Goal: Navigation & Orientation: Understand site structure

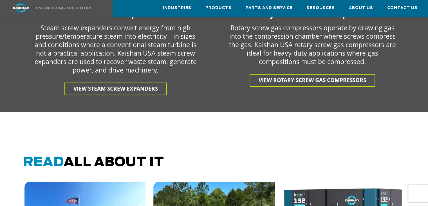
scroll to position [1408, 0]
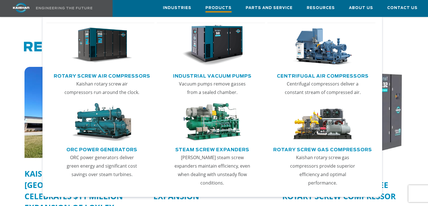
click at [231, 9] on span "Products" at bounding box center [219, 9] width 26 height 8
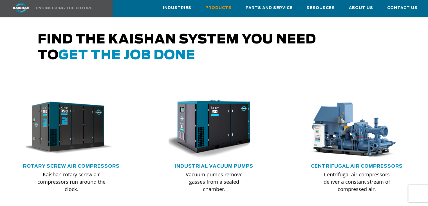
scroll to position [310, 0]
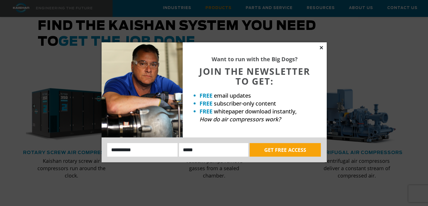
click at [321, 48] on icon at bounding box center [321, 47] width 3 height 3
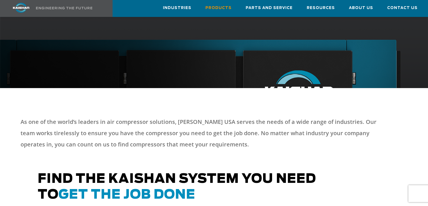
scroll to position [0, 0]
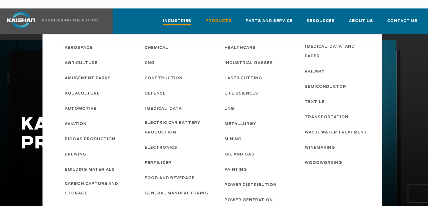
click at [186, 18] on span "Industries" at bounding box center [177, 22] width 28 height 8
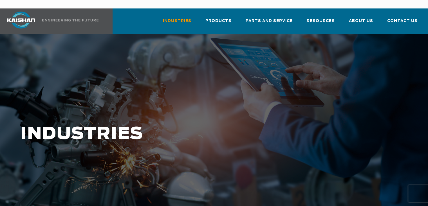
click at [33, 13] on img at bounding box center [21, 20] width 42 height 17
